Goal: Task Accomplishment & Management: Complete application form

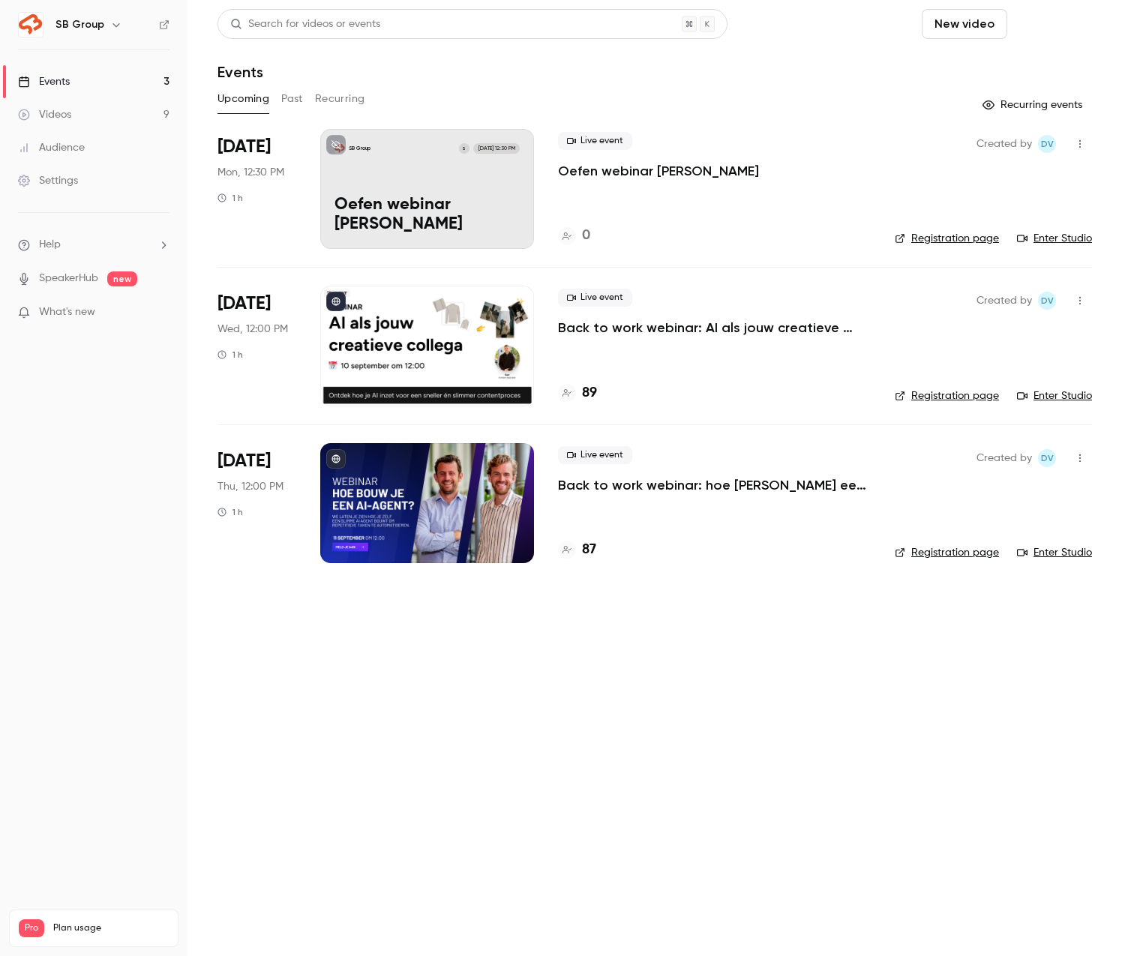
click at [1078, 27] on button "Schedule" at bounding box center [1052, 24] width 79 height 30
click at [1014, 77] on li "One time event" at bounding box center [1010, 65] width 162 height 39
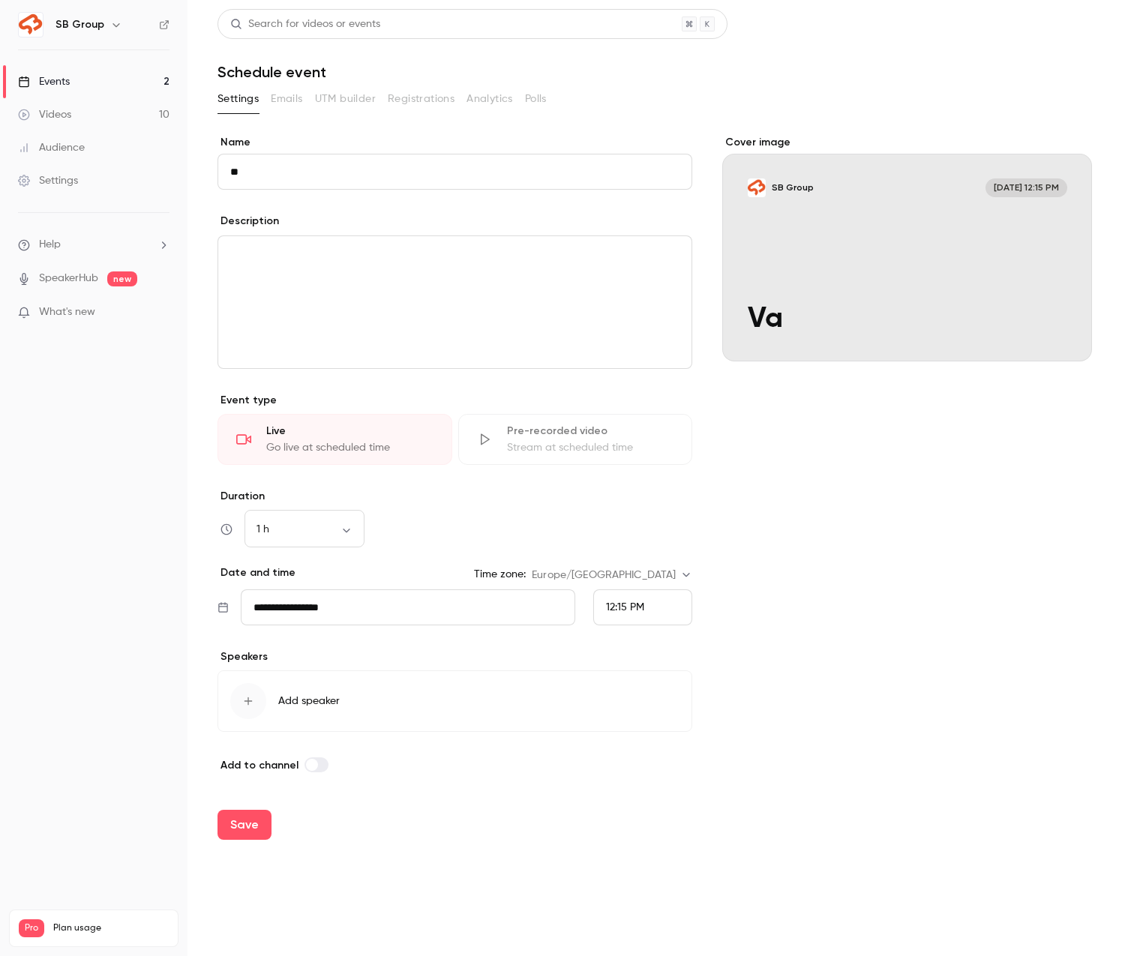
type input "*"
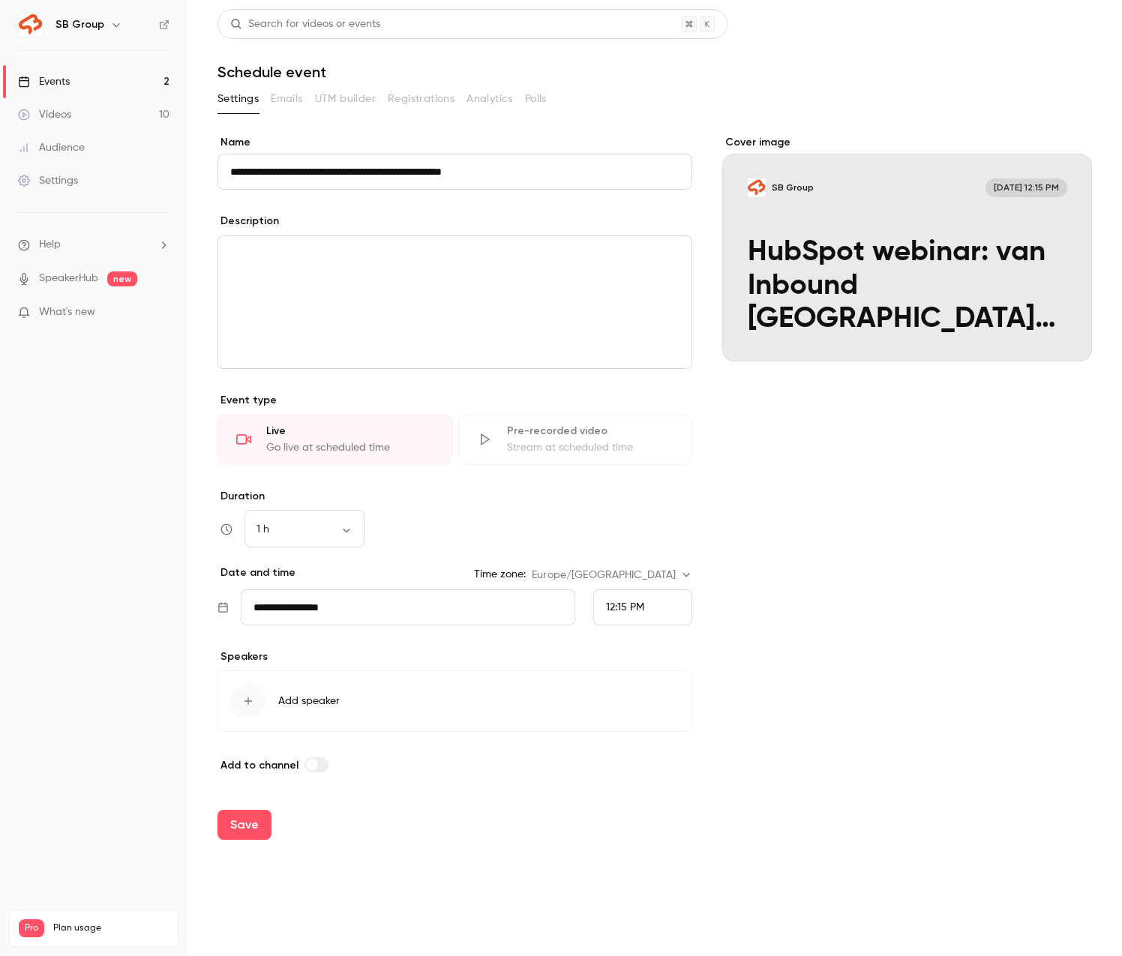
type input "**********"
click at [255, 269] on div "editor" at bounding box center [454, 302] width 473 height 132
click at [269, 707] on button "Add speaker" at bounding box center [455, 702] width 475 height 62
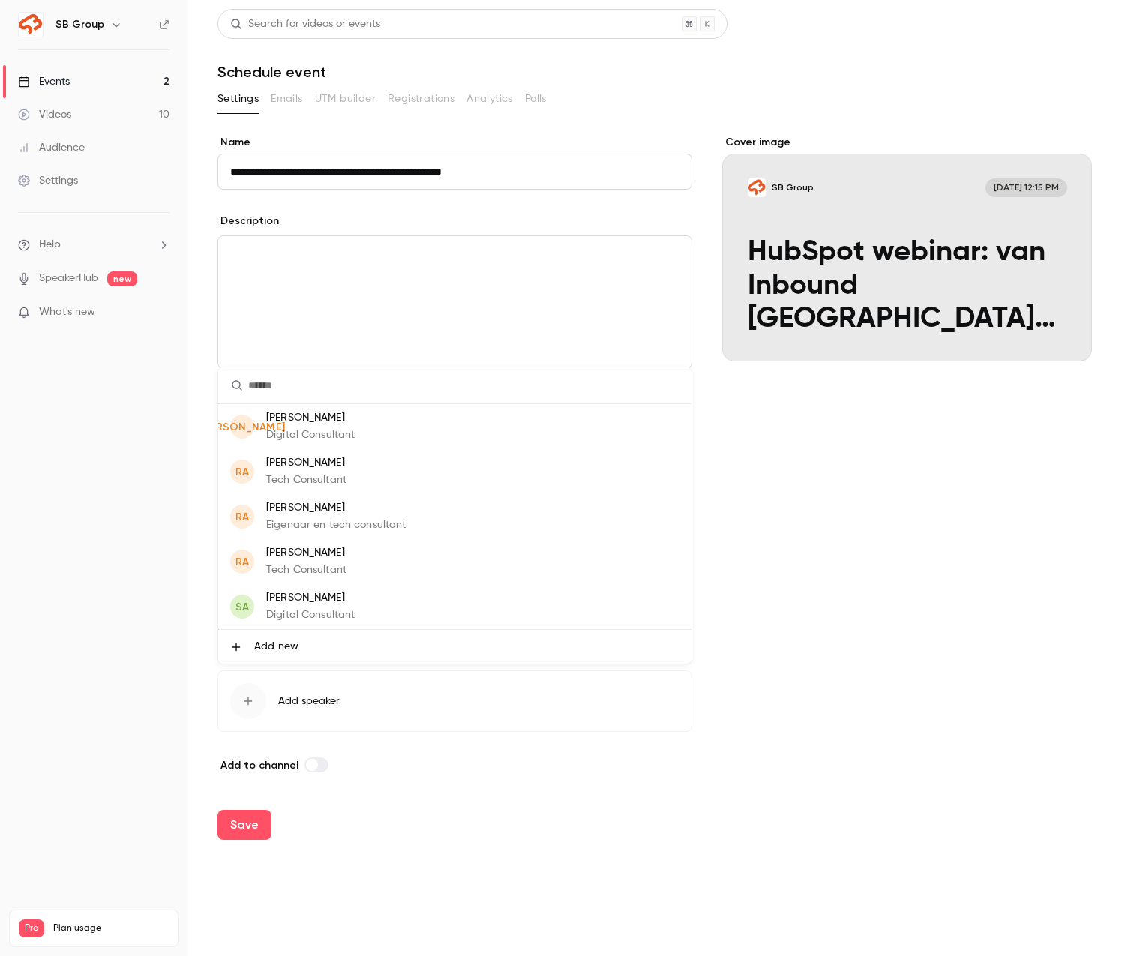
click at [298, 601] on p "Steven Ammerlaan" at bounding box center [310, 598] width 89 height 16
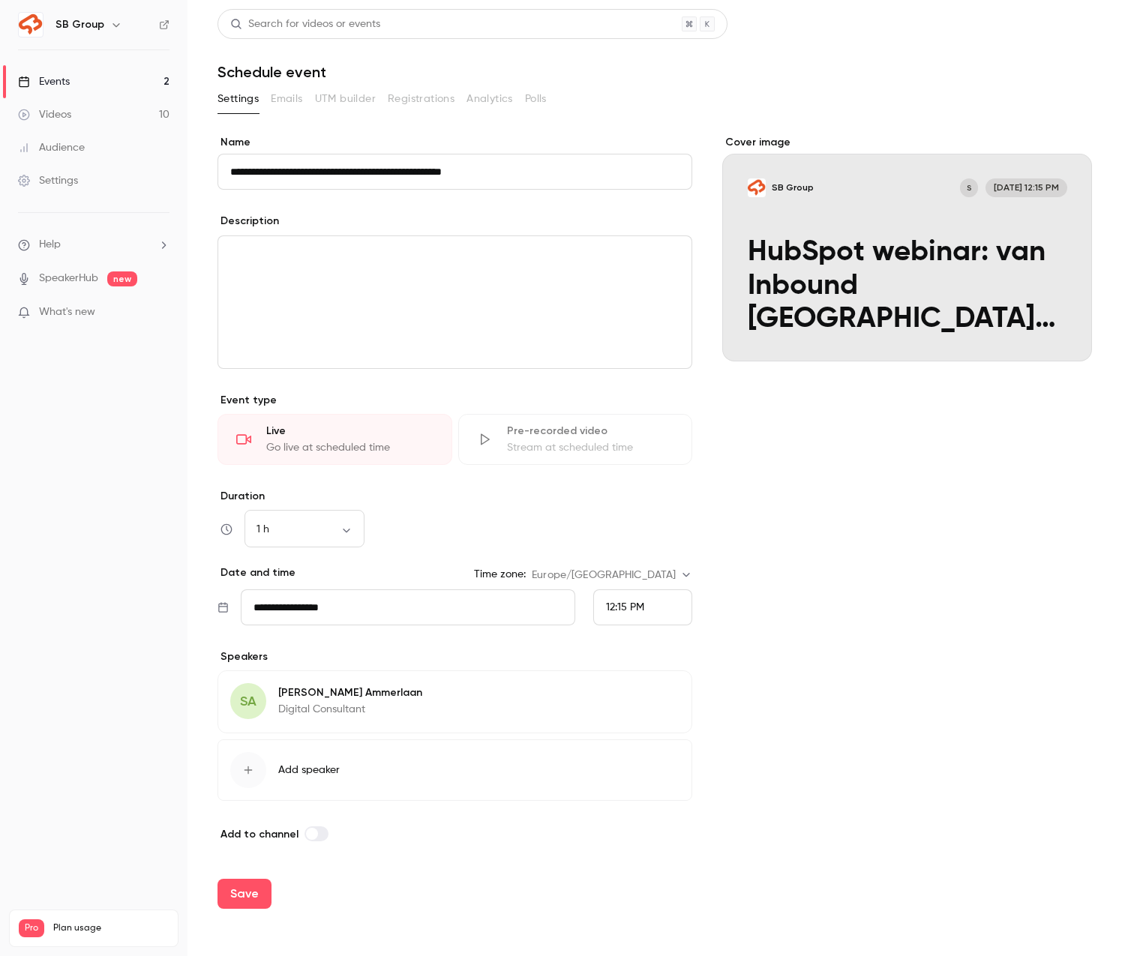
click at [484, 748] on button "Add speaker" at bounding box center [455, 771] width 475 height 62
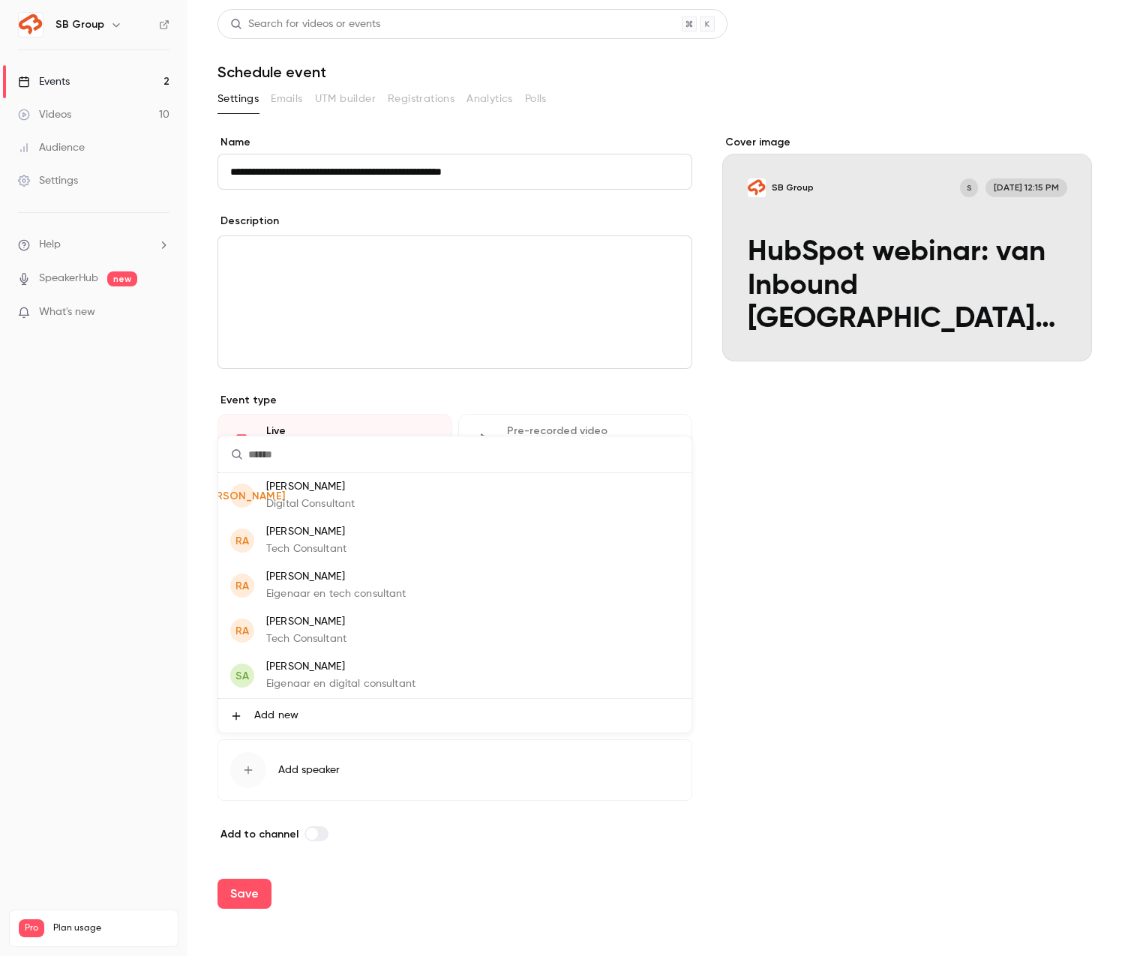
click at [479, 833] on div at bounding box center [561, 478] width 1122 height 956
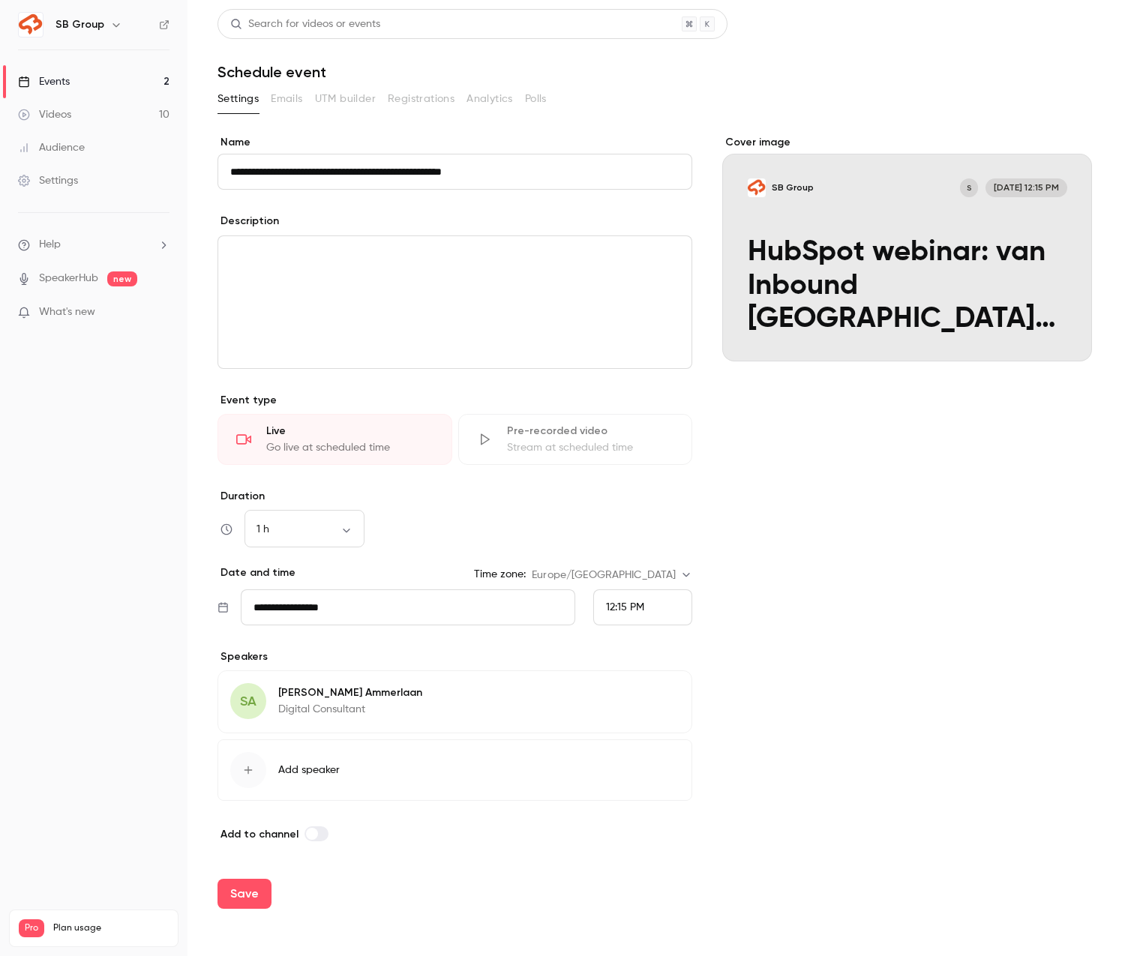
click at [371, 612] on input "**********" at bounding box center [408, 608] width 335 height 36
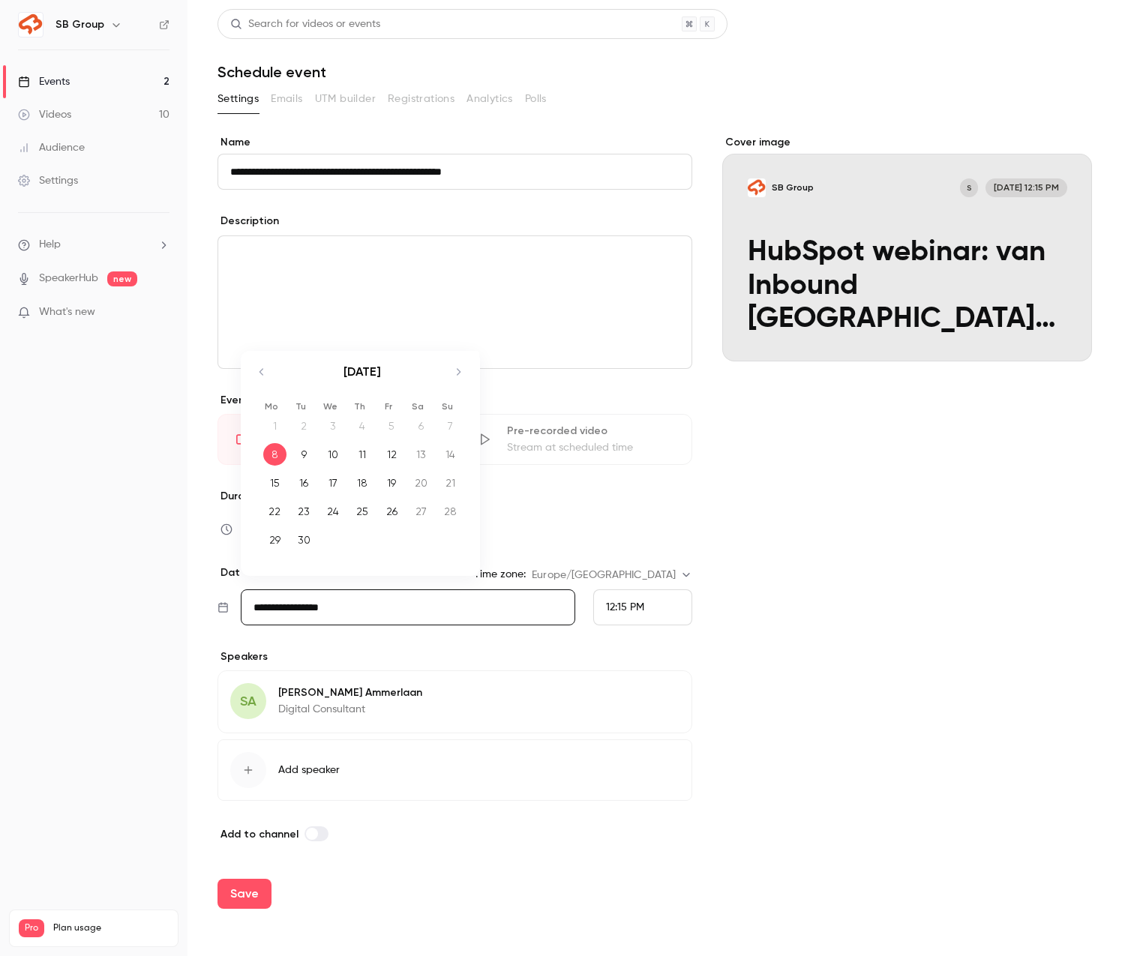
click at [305, 506] on div "23" at bounding box center [304, 511] width 23 height 23
type input "**********"
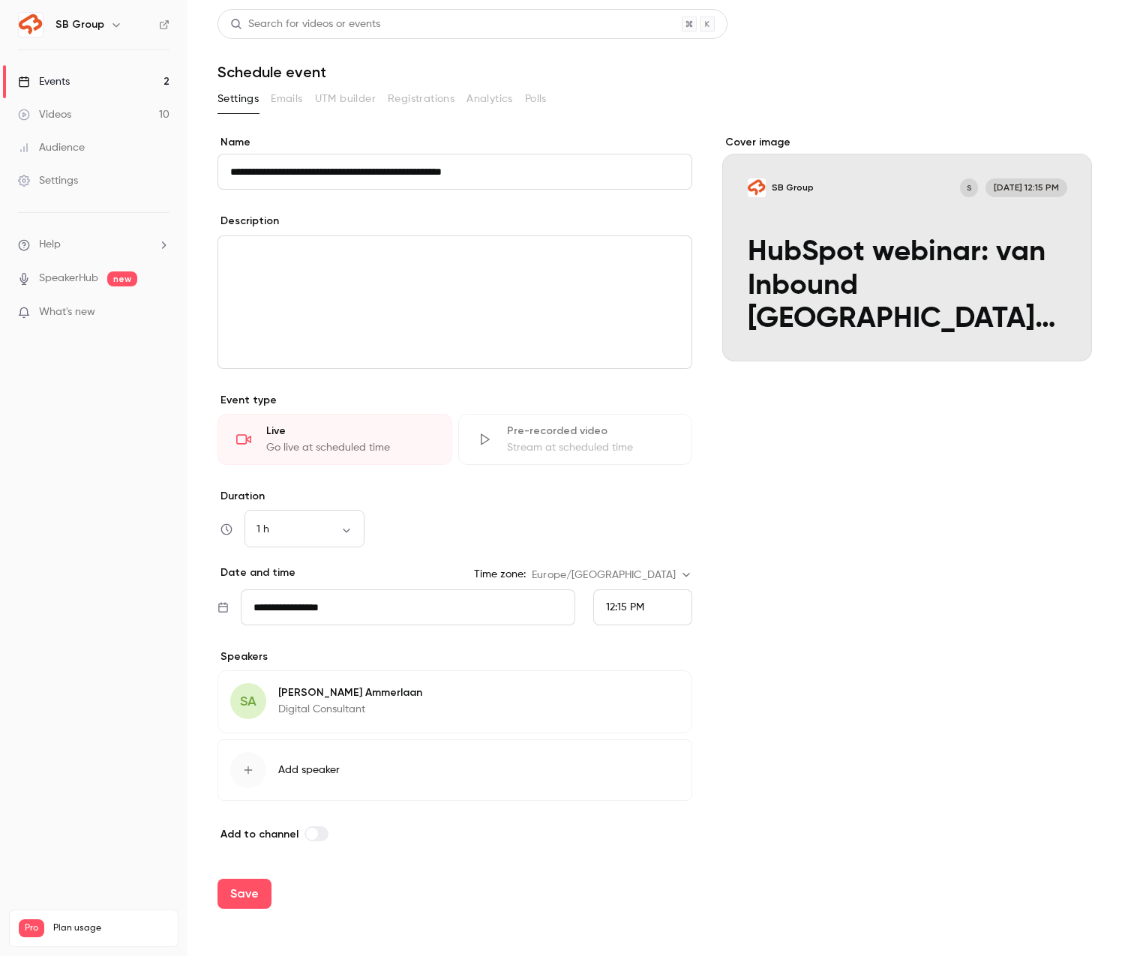
click at [614, 608] on span "12:15 PM" at bounding box center [625, 607] width 38 height 11
click at [628, 421] on span "12:00 PM" at bounding box center [627, 416] width 43 height 11
click at [815, 572] on div "Cover image SB Group S Sep 23, 12:00 PM HubSpot webinar: van Inbound San Franci…" at bounding box center [907, 489] width 370 height 708
click at [965, 232] on div "Cover image" at bounding box center [907, 248] width 370 height 227
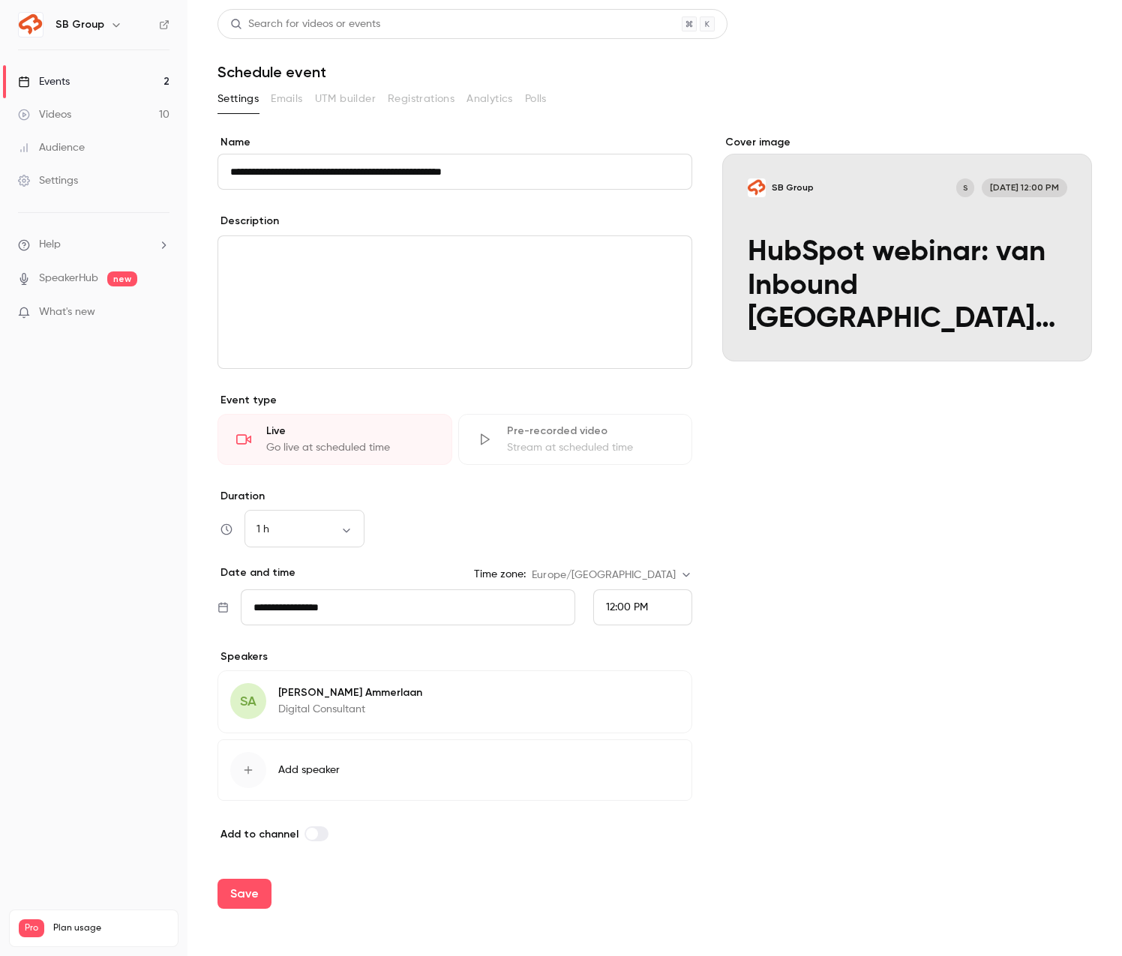
click at [0, 0] on input "SB Group S Sep 23, 12:00 PM HubSpot webinar: van Inbound San Francisco naar jou…" at bounding box center [0, 0] width 0 height 0
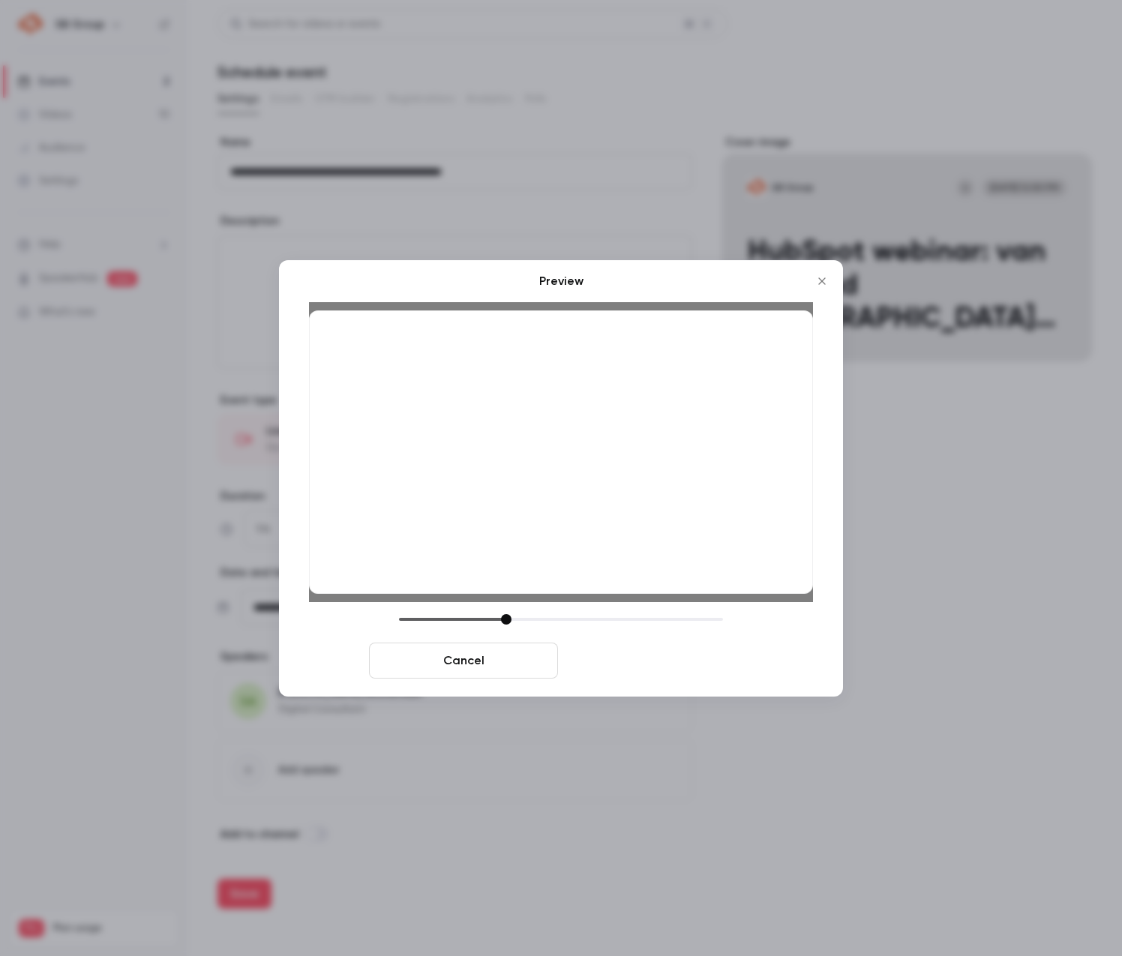
click at [592, 658] on button "Save cover" at bounding box center [658, 661] width 189 height 36
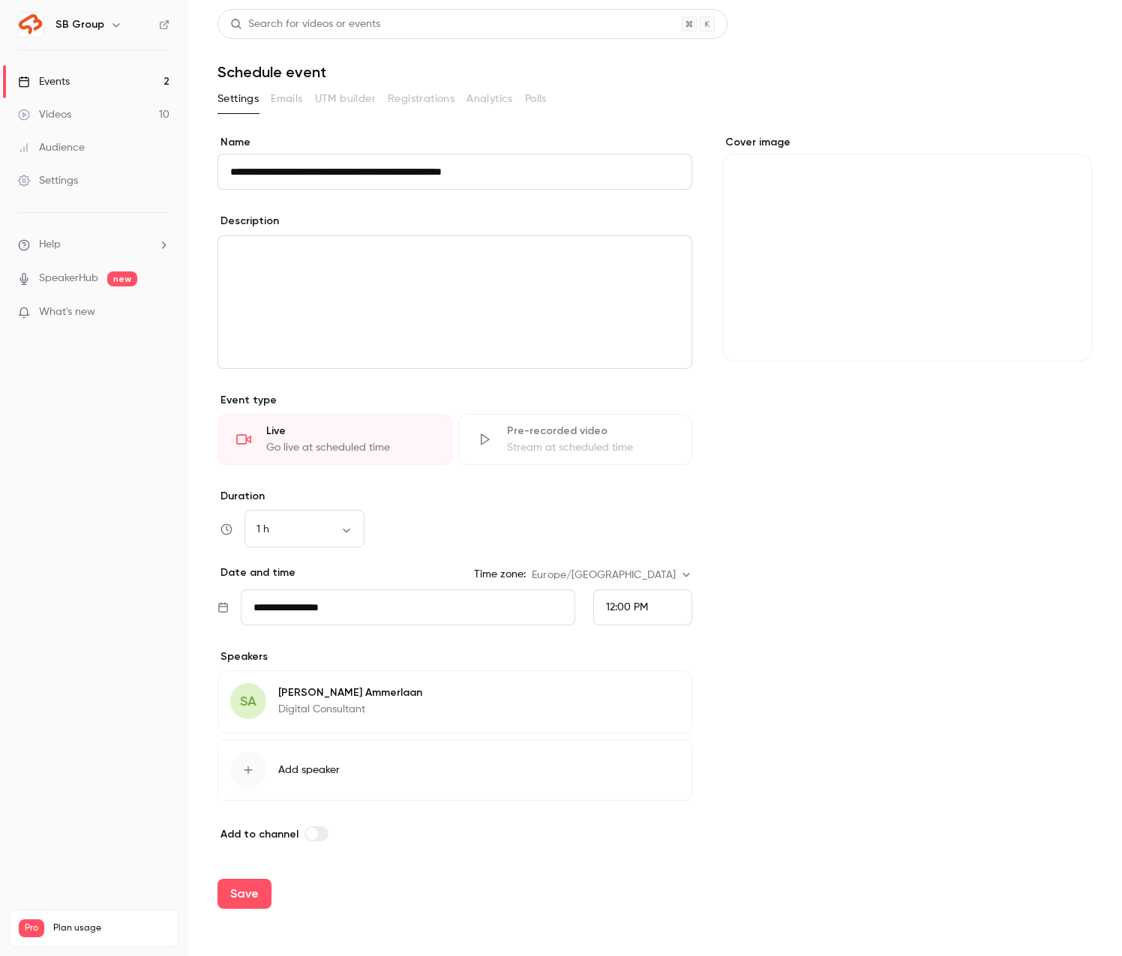
click at [312, 837] on span at bounding box center [312, 834] width 12 height 12
click at [242, 895] on button "Save" at bounding box center [245, 894] width 54 height 30
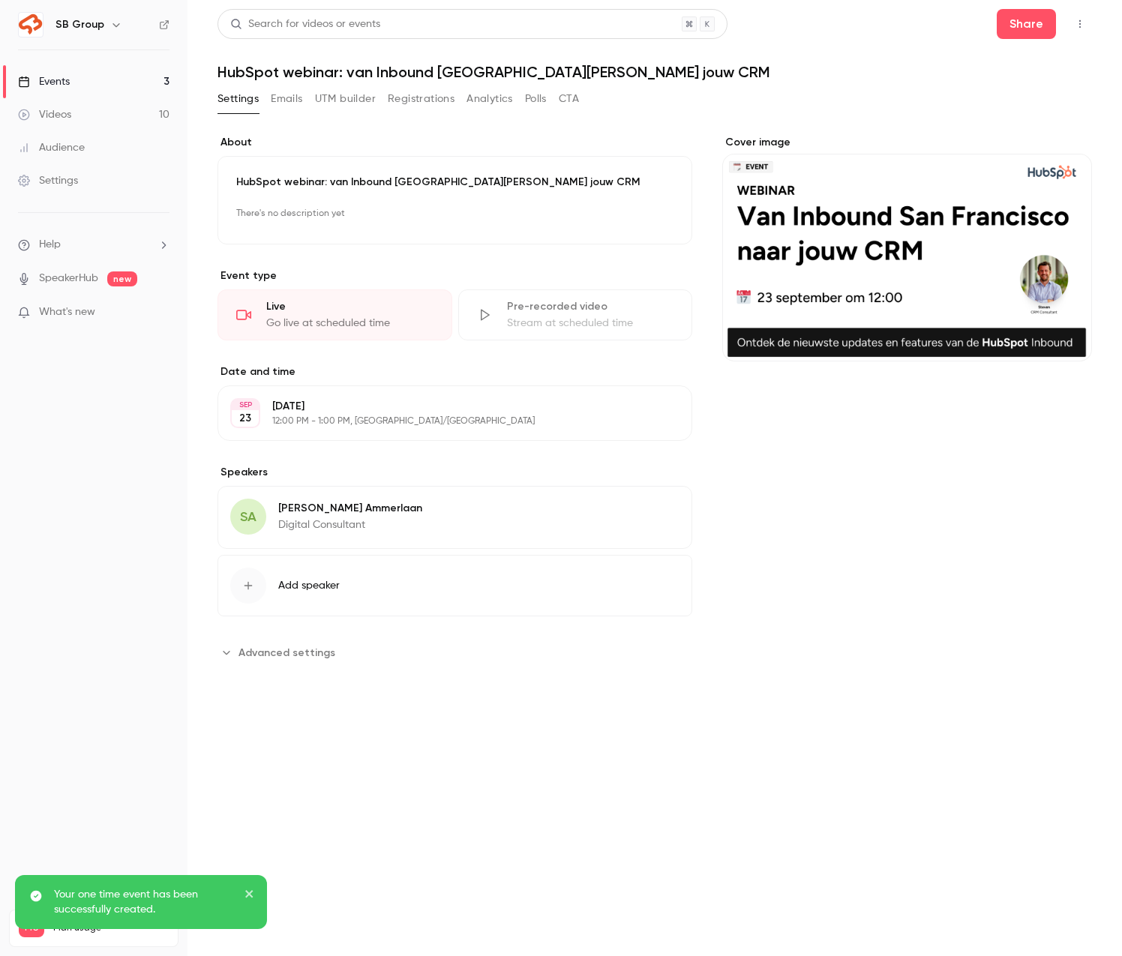
click at [139, 75] on link "Events 3" at bounding box center [94, 81] width 188 height 33
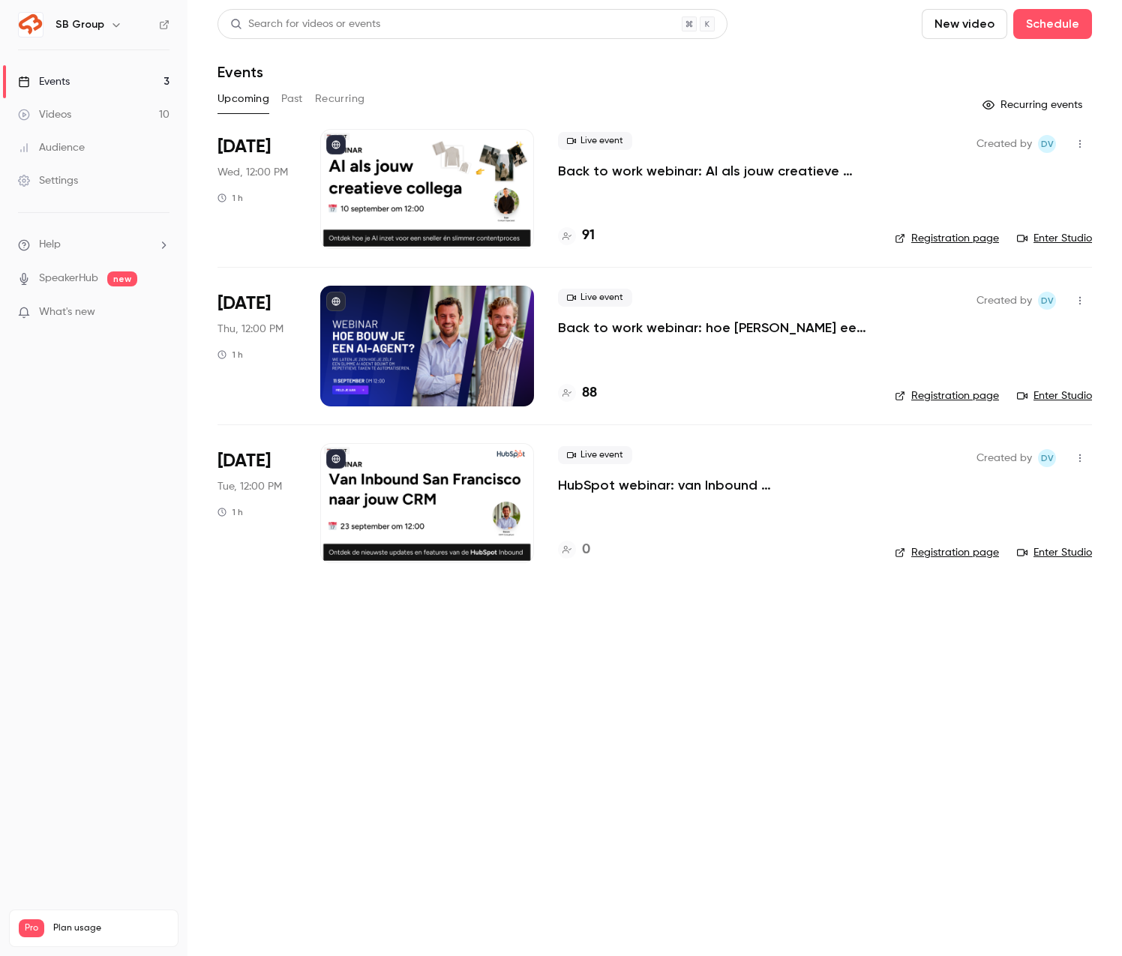
click at [612, 167] on p "Back to work webinar: AI als jouw creatieve collega" at bounding box center [714, 171] width 313 height 18
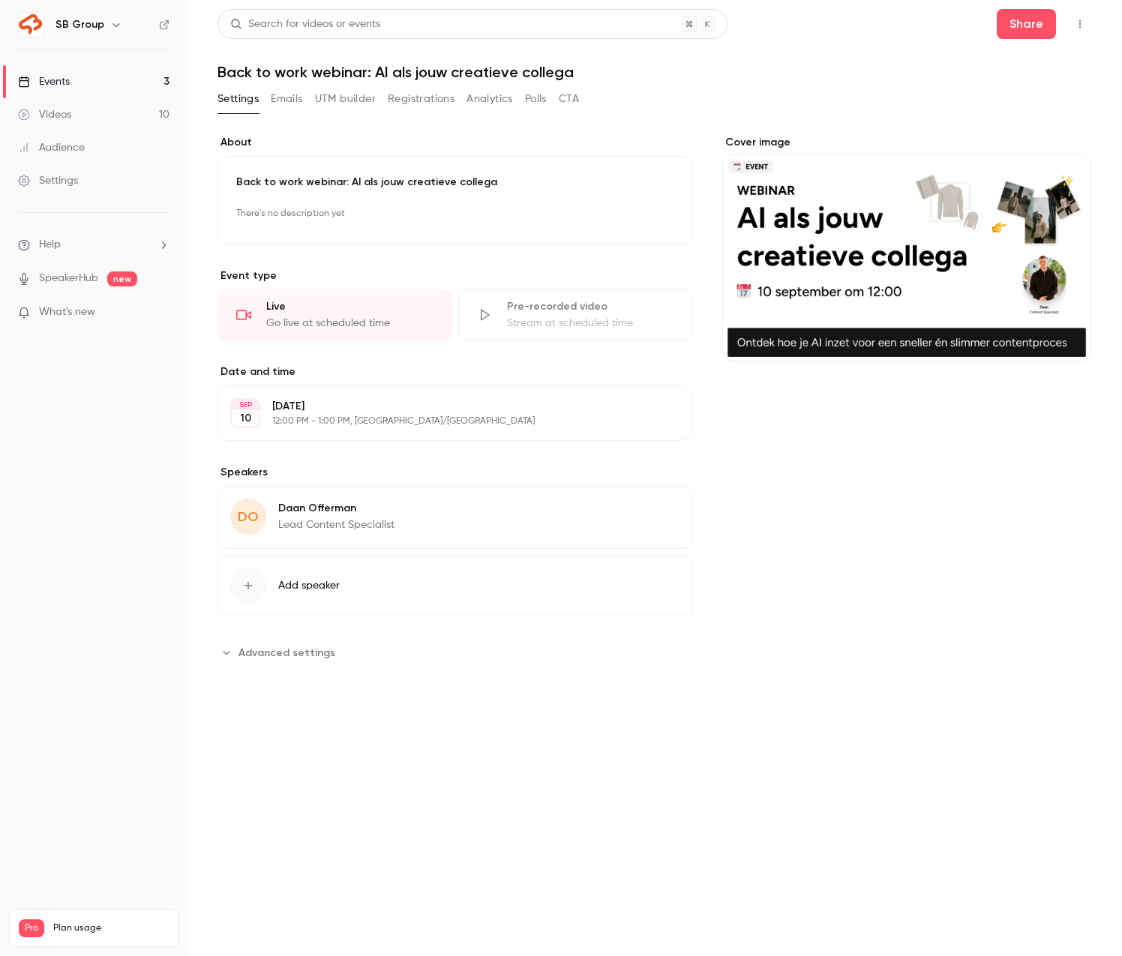
click at [398, 106] on button "Registrations" at bounding box center [421, 99] width 67 height 24
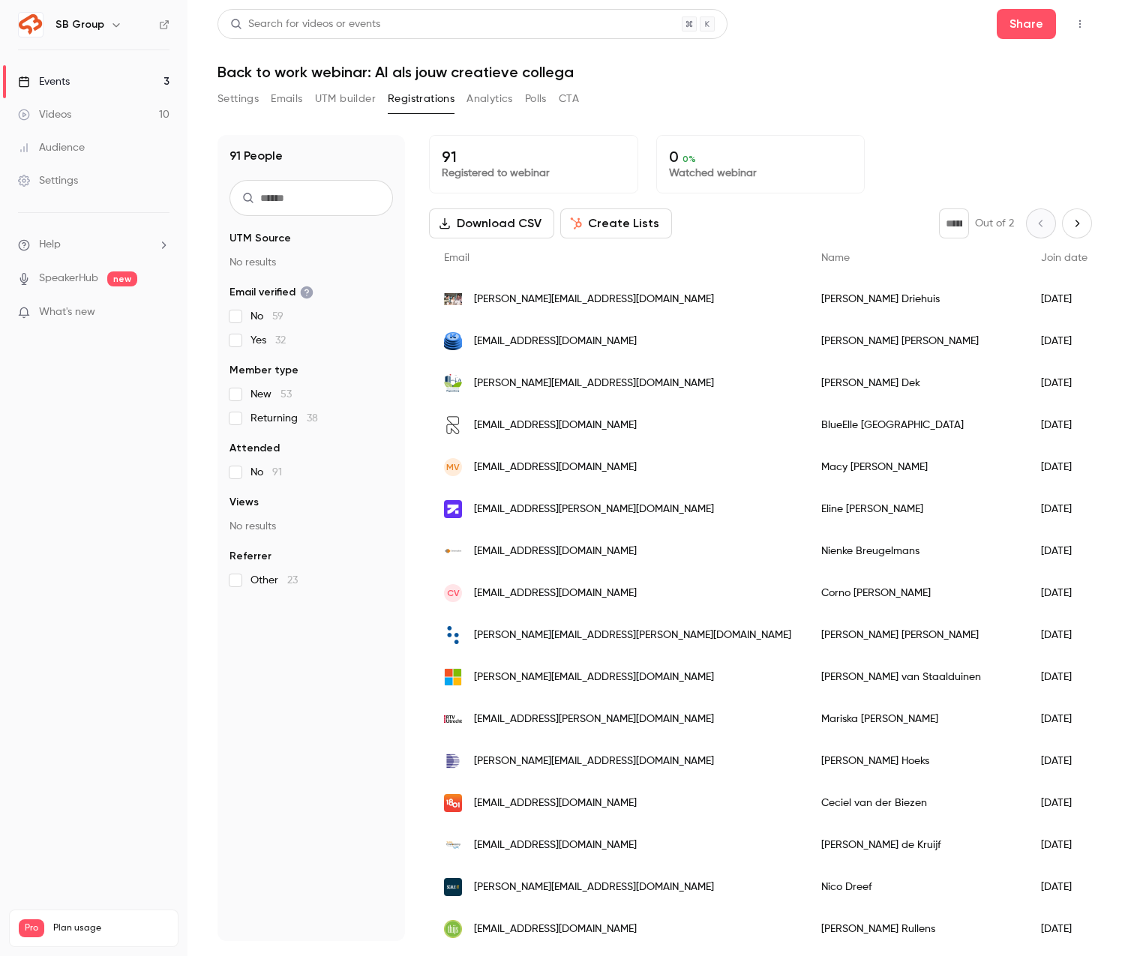
click at [223, 107] on button "Settings" at bounding box center [238, 99] width 41 height 24
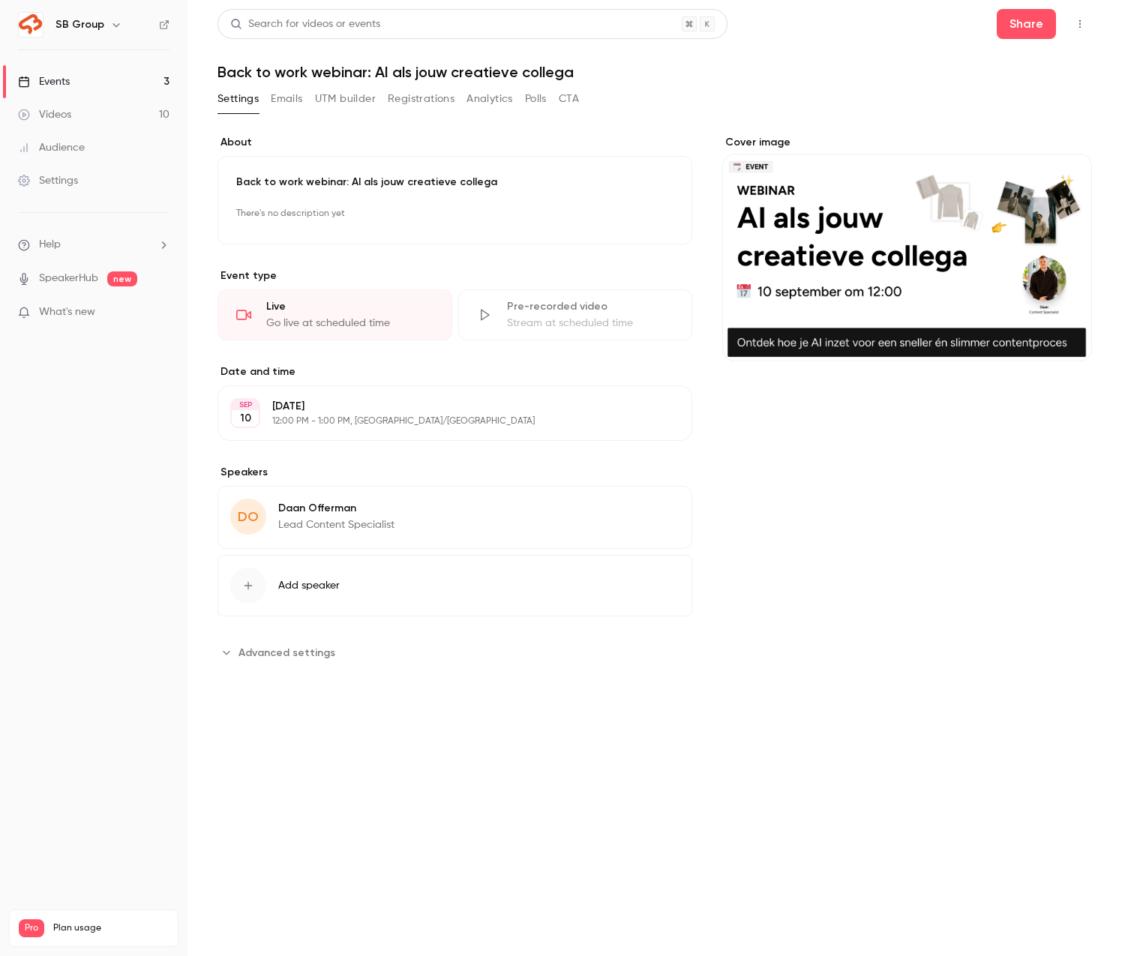
click at [106, 74] on link "Events 3" at bounding box center [94, 81] width 188 height 33
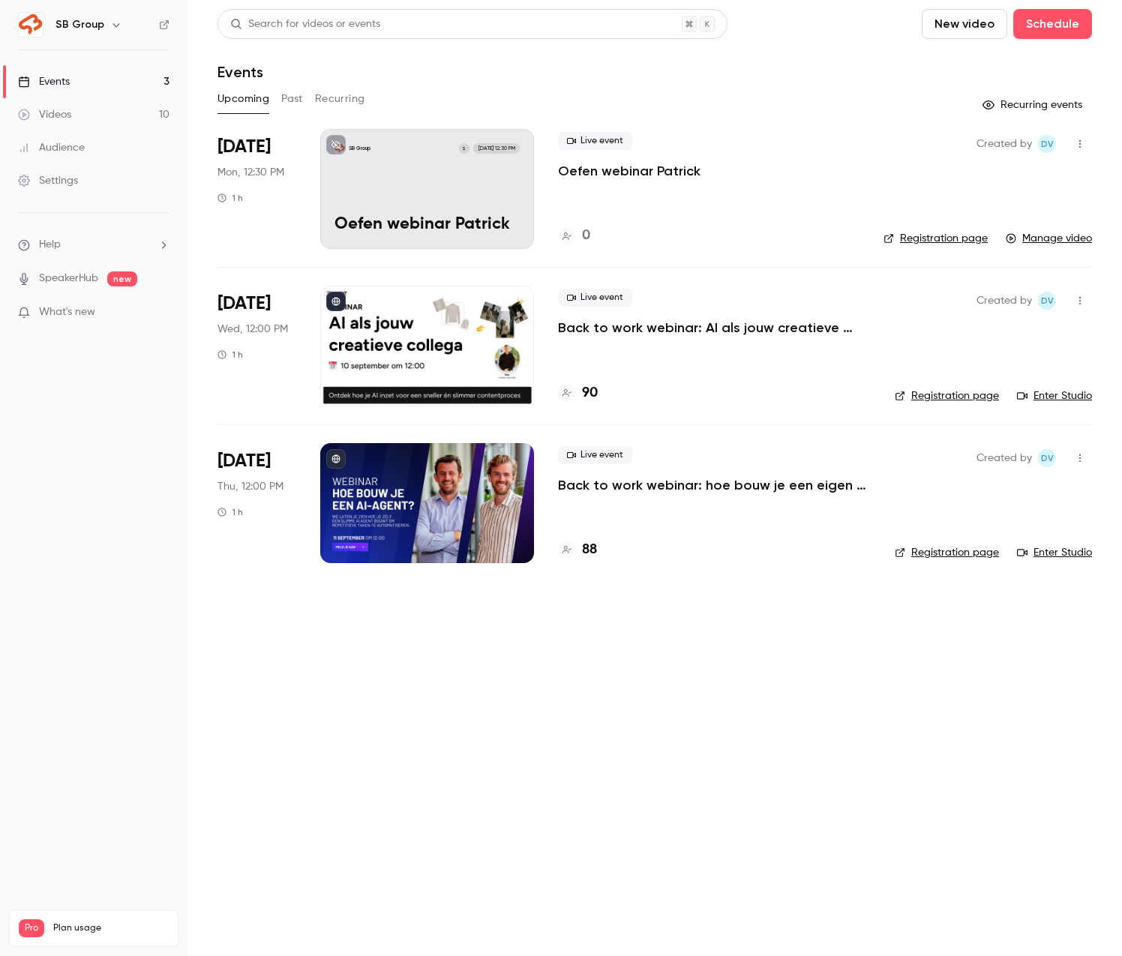
click at [110, 81] on link "Events 3" at bounding box center [94, 81] width 188 height 33
